Goal: Navigation & Orientation: Find specific page/section

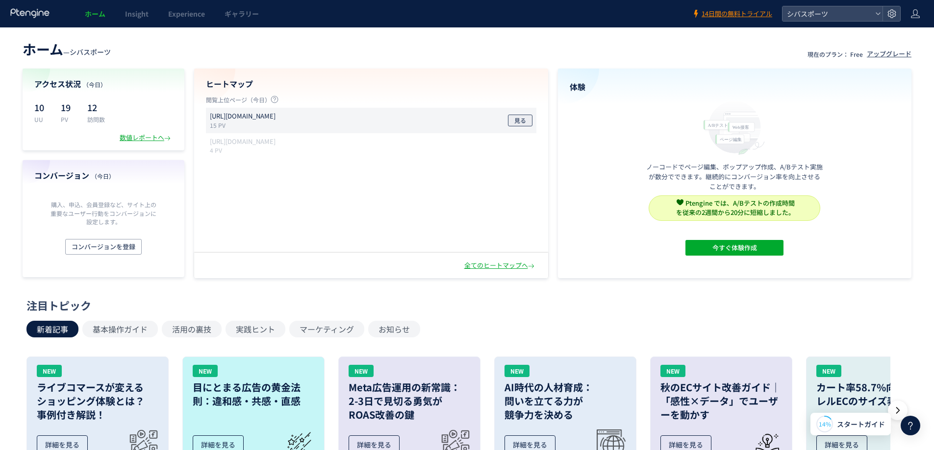
click at [523, 119] on span "見る" at bounding box center [520, 121] width 12 height 12
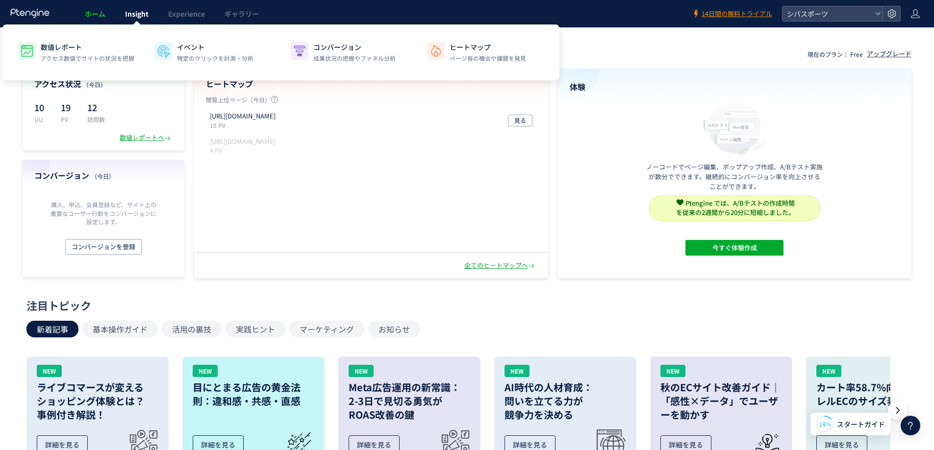
click at [138, 16] on span "Insight" at bounding box center [137, 14] width 24 height 10
